Goal: Navigation & Orientation: Find specific page/section

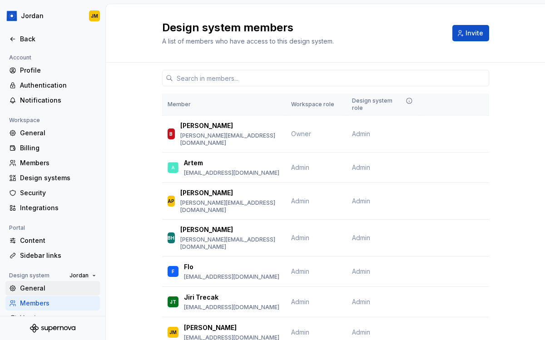
scroll to position [45, 0]
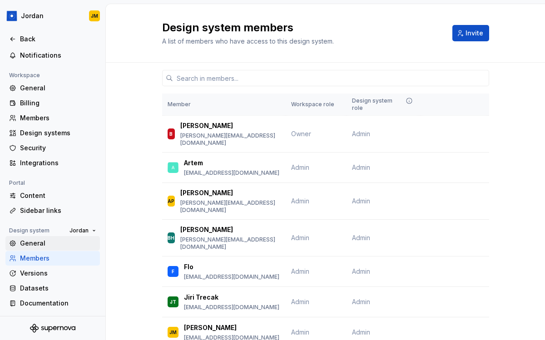
click at [42, 245] on div "General" at bounding box center [58, 243] width 76 height 9
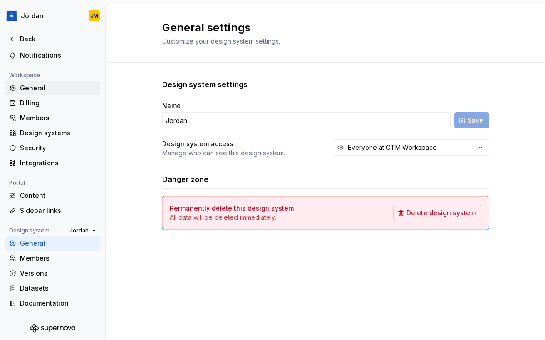
click at [31, 86] on div "General" at bounding box center [58, 88] width 76 height 9
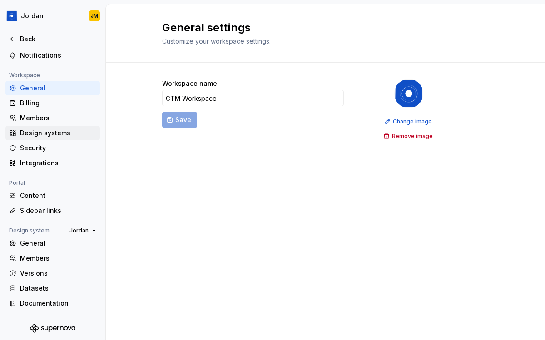
click at [47, 134] on div "Design systems" at bounding box center [58, 132] width 76 height 9
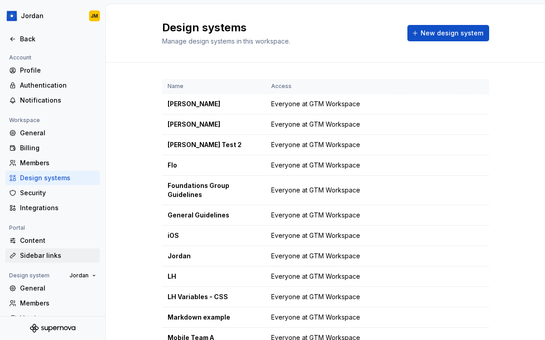
scroll to position [45, 0]
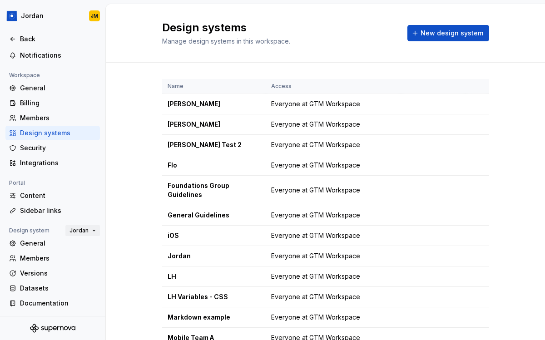
click at [85, 229] on span "Jordan" at bounding box center [78, 230] width 19 height 7
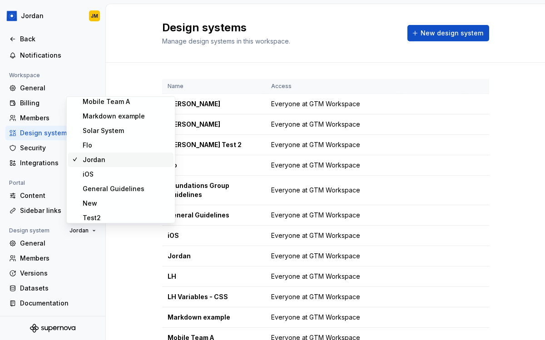
click at [105, 241] on div "Design systems Manage design systems in this workspace. New design system Name …" at bounding box center [324, 172] width 439 height 336
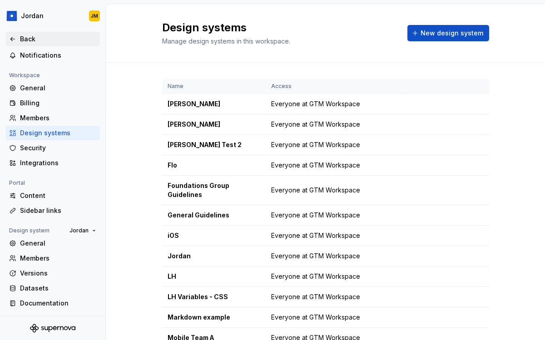
click at [32, 38] on div "Back" at bounding box center [58, 39] width 76 height 9
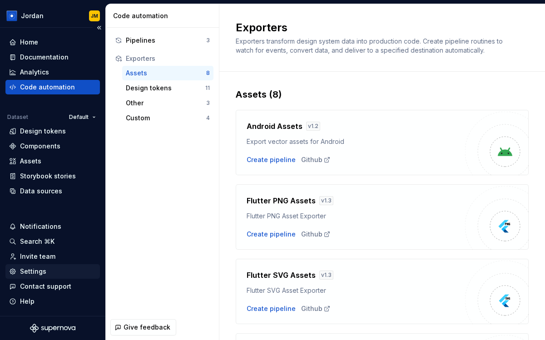
click at [50, 270] on div "Settings" at bounding box center [52, 271] width 87 height 9
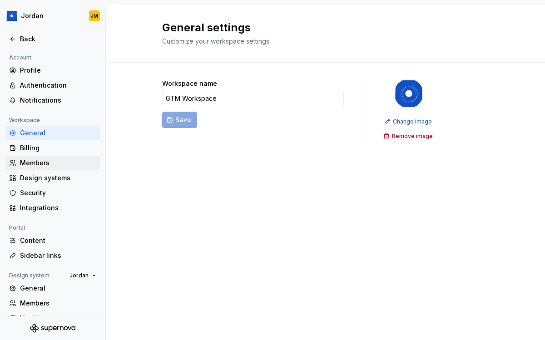
scroll to position [45, 0]
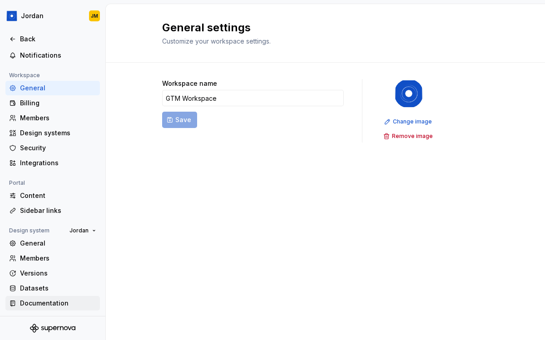
click at [58, 301] on div "Documentation" at bounding box center [58, 303] width 76 height 9
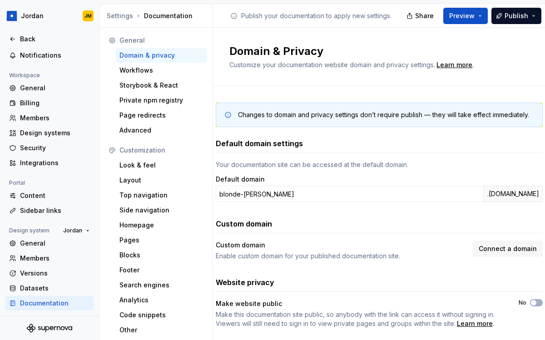
scroll to position [19, 0]
